Goal: Task Accomplishment & Management: Manage account settings

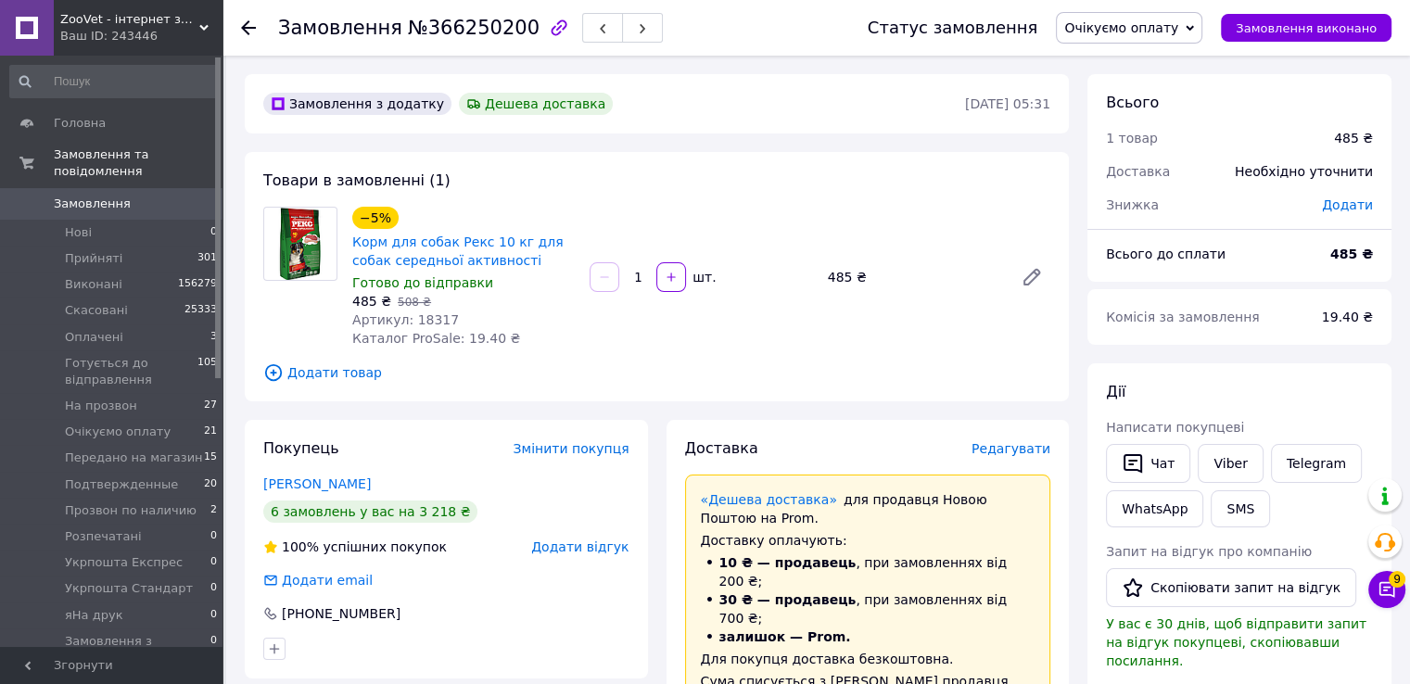
click at [1142, 26] on span "Очікуємо оплату" at bounding box center [1121, 27] width 114 height 15
click at [1155, 127] on li "Розпечатані" at bounding box center [1153, 129] width 192 height 28
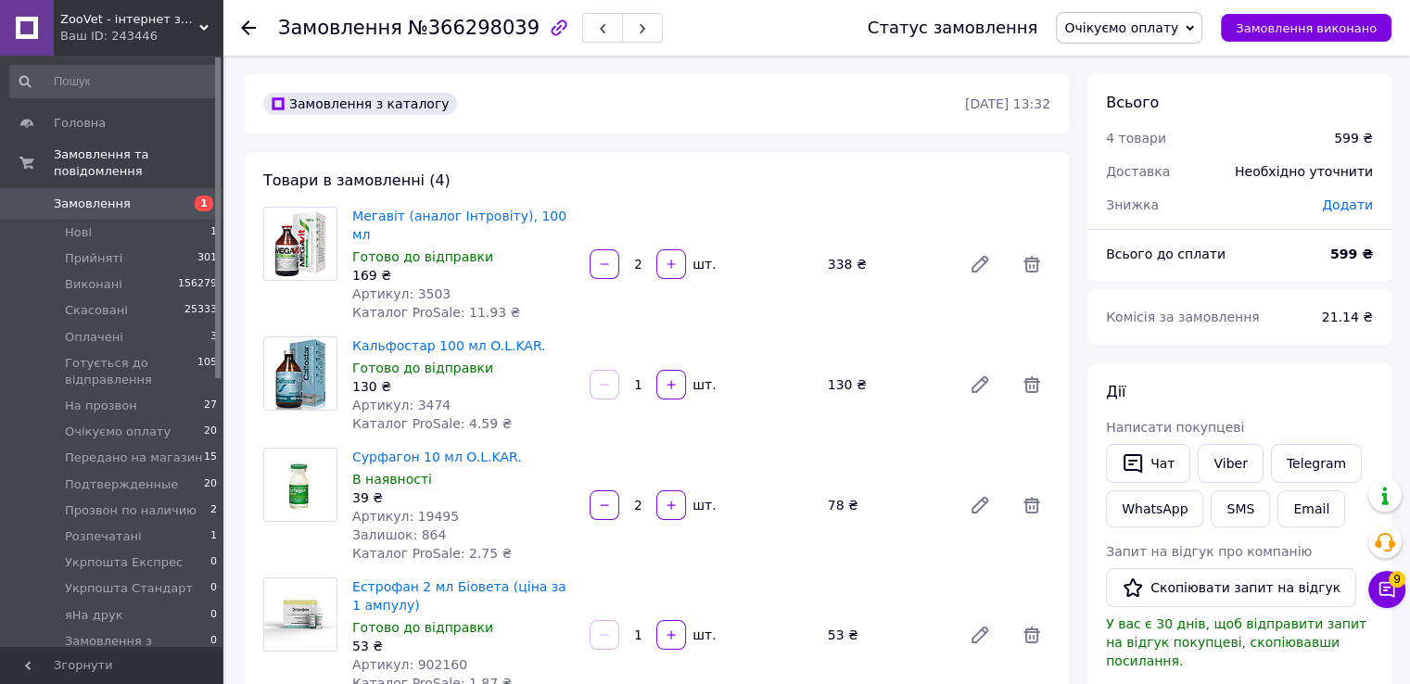
drag, startPoint x: 1103, startPoint y: 33, endPoint x: 1135, endPoint y: 31, distance: 31.6
click at [1110, 33] on span "Очікуємо оплату" at bounding box center [1121, 27] width 114 height 15
click at [1153, 131] on li "Розпечатані" at bounding box center [1153, 129] width 192 height 28
